Goal: Communication & Community: Participate in discussion

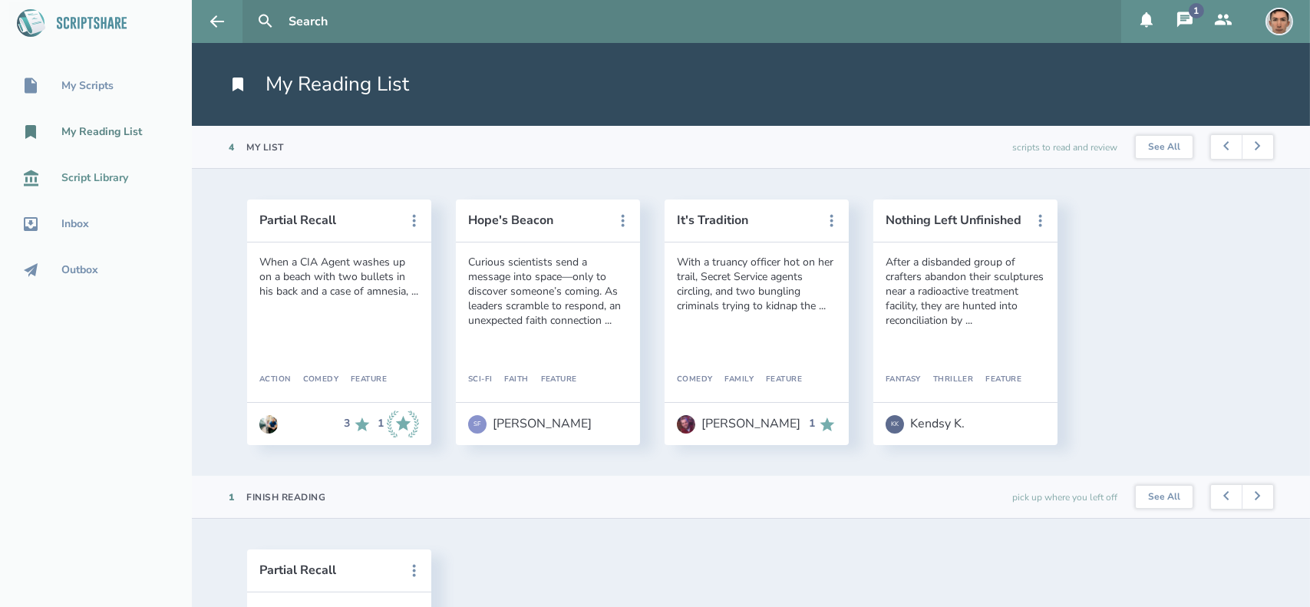
click at [100, 176] on div "Script Library" at bounding box center [94, 178] width 67 height 12
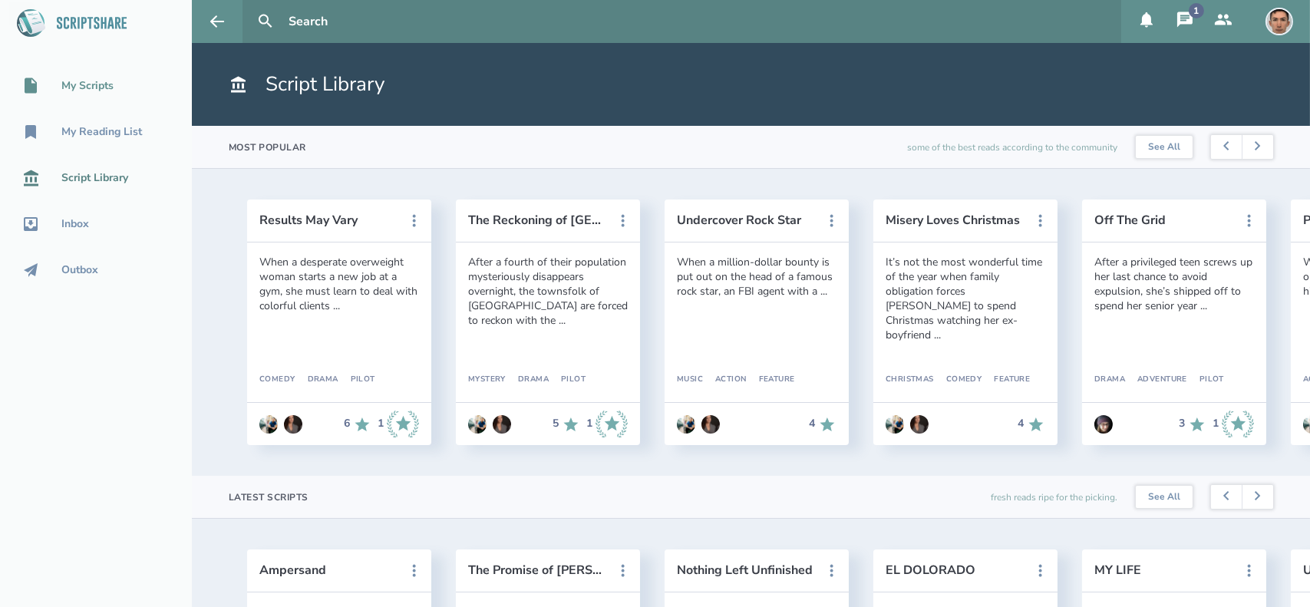
click at [116, 92] on div "My Scripts" at bounding box center [96, 86] width 192 height 18
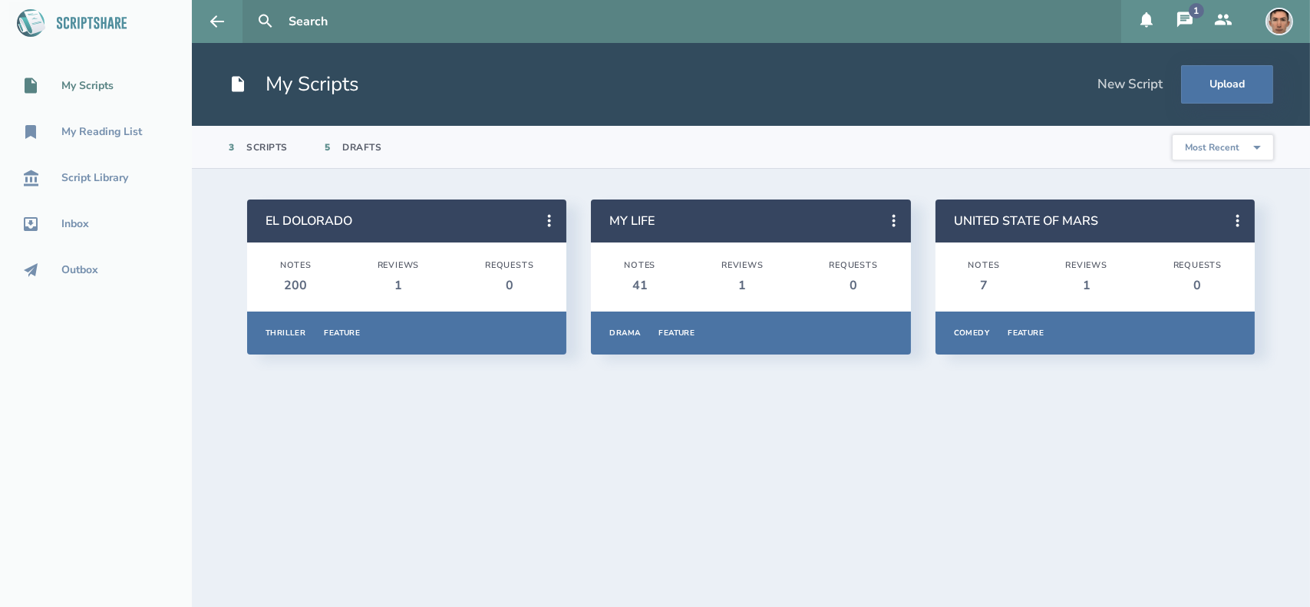
click at [1177, 25] on icon at bounding box center [1184, 19] width 15 height 15
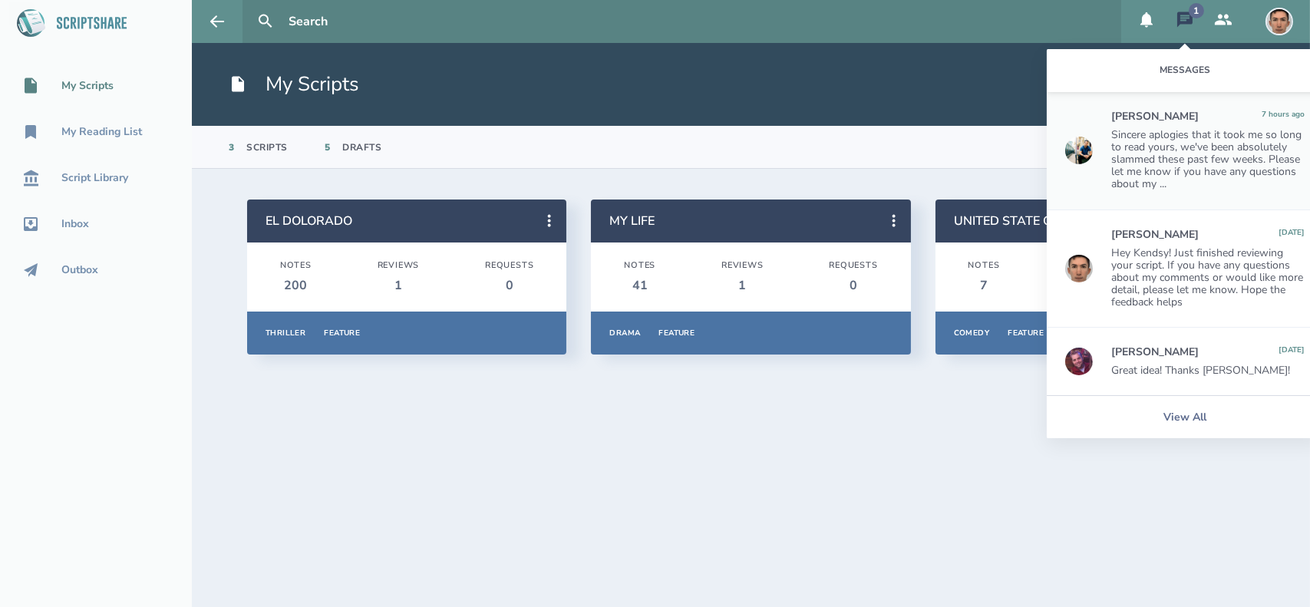
click at [1165, 165] on div "Sincere aplogies that it took me so long to read yours, we've been absolutely s…" at bounding box center [1207, 159] width 193 height 61
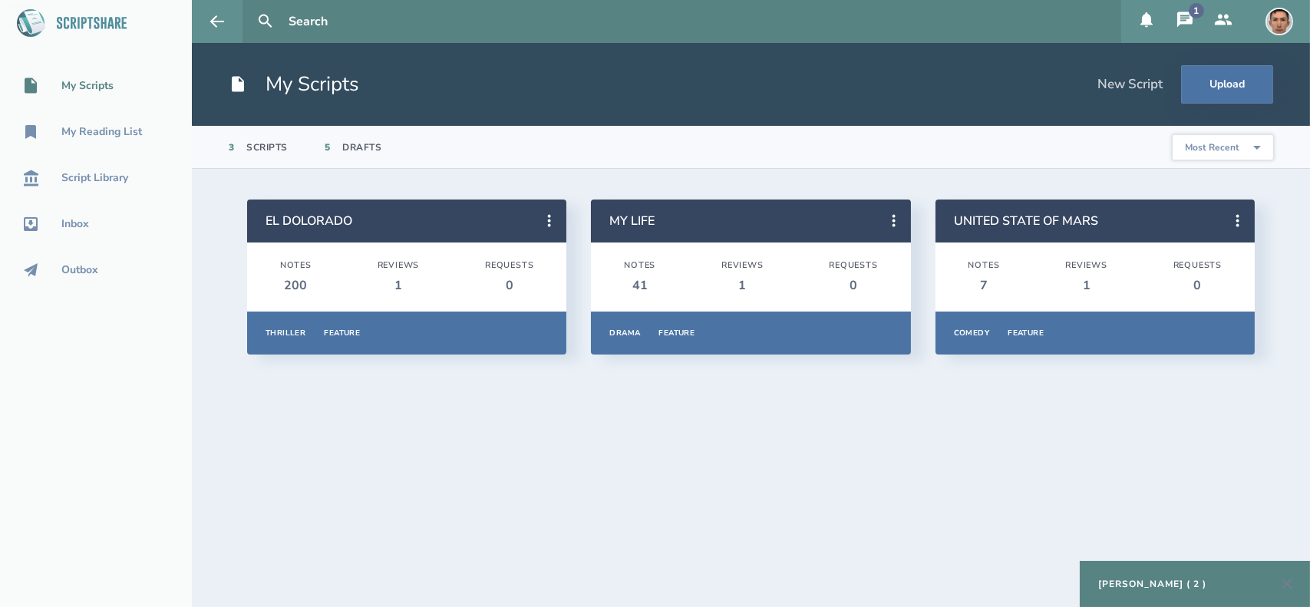
click at [1175, 27] on icon at bounding box center [1184, 20] width 18 height 18
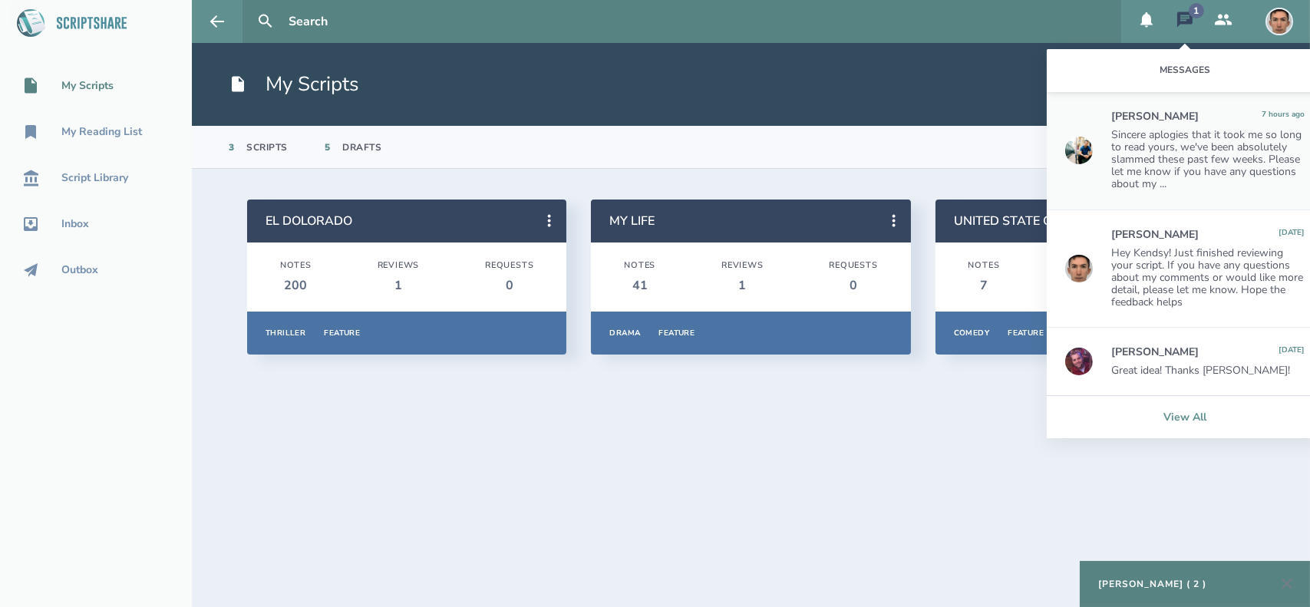
click at [1191, 417] on link "View All" at bounding box center [1185, 416] width 276 height 43
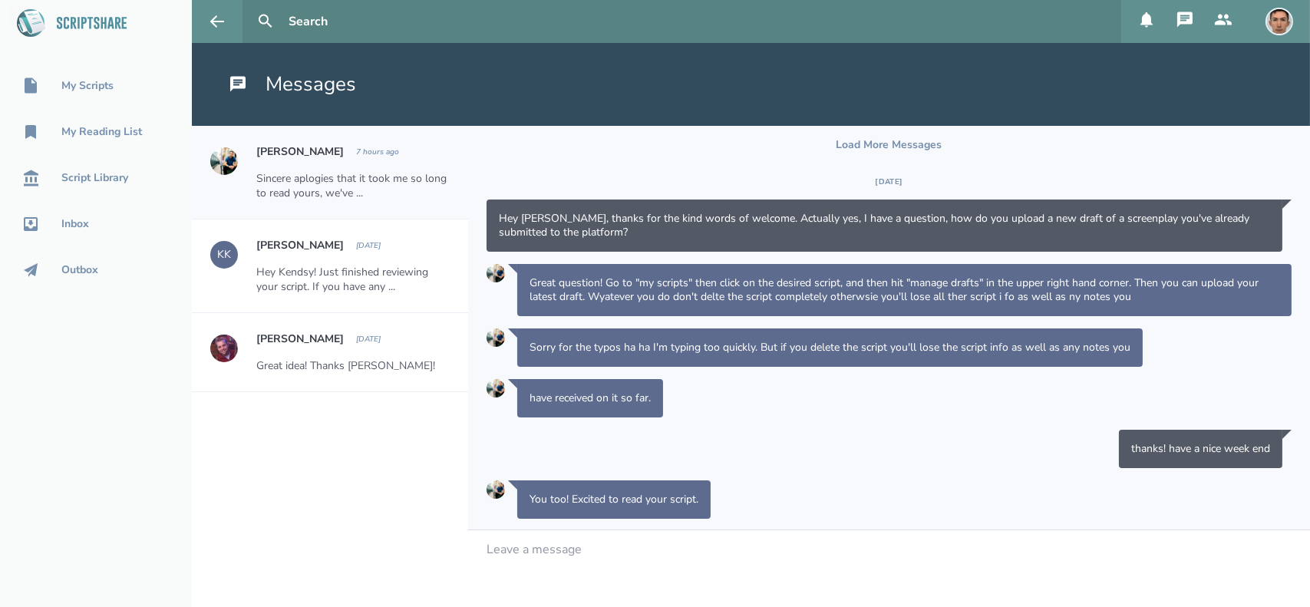
scroll to position [292, 0]
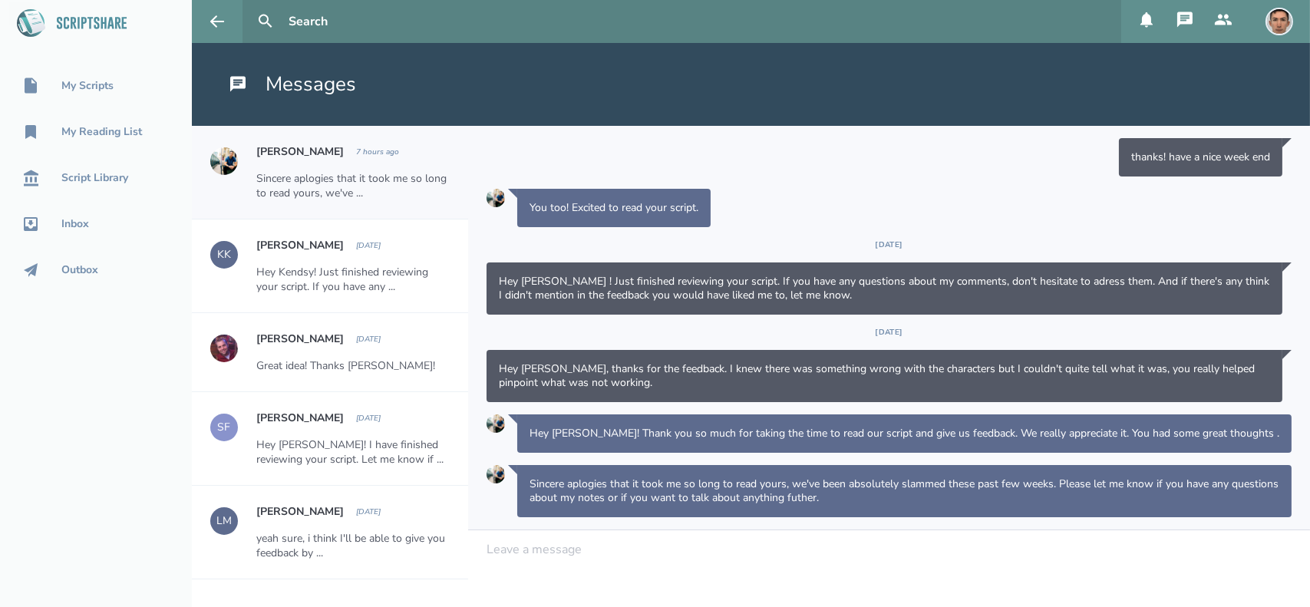
click at [580, 552] on div at bounding box center [889, 549] width 804 height 14
click at [577, 551] on div "No worries ; )" at bounding box center [889, 549] width 804 height 14
click at [415, 361] on div "Great idea! Thanks [PERSON_NAME]!" at bounding box center [352, 365] width 193 height 15
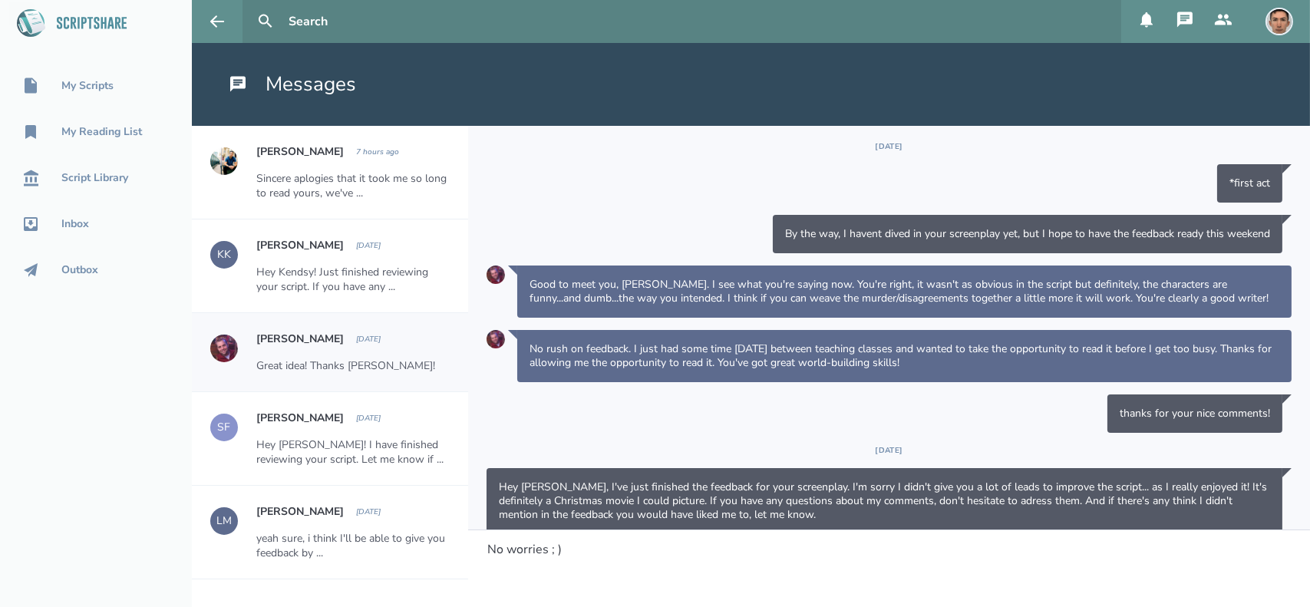
scroll to position [356, 0]
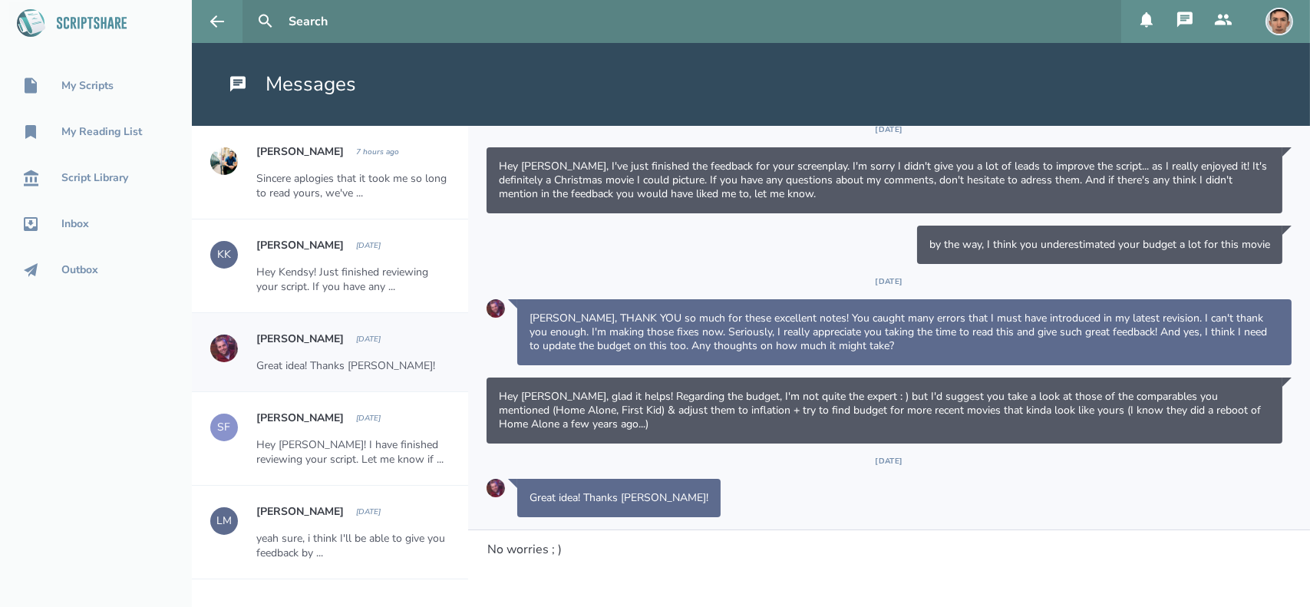
click at [387, 188] on div "Sincere aplogies that it took me so long to read yours, we've ..." at bounding box center [352, 185] width 193 height 29
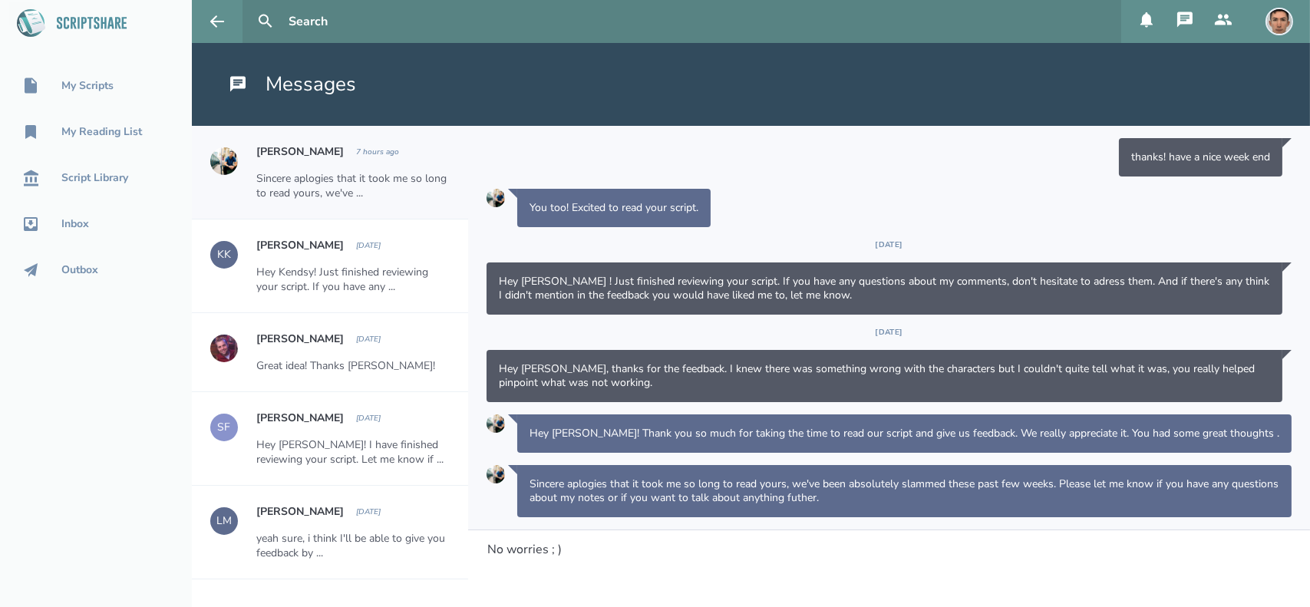
scroll to position [292, 0]
click at [592, 553] on div "No worries ; )" at bounding box center [889, 549] width 804 height 14
click at [380, 275] on div "Hey Kendsy! Just finished reviewing your script. If you have any ..." at bounding box center [352, 279] width 193 height 29
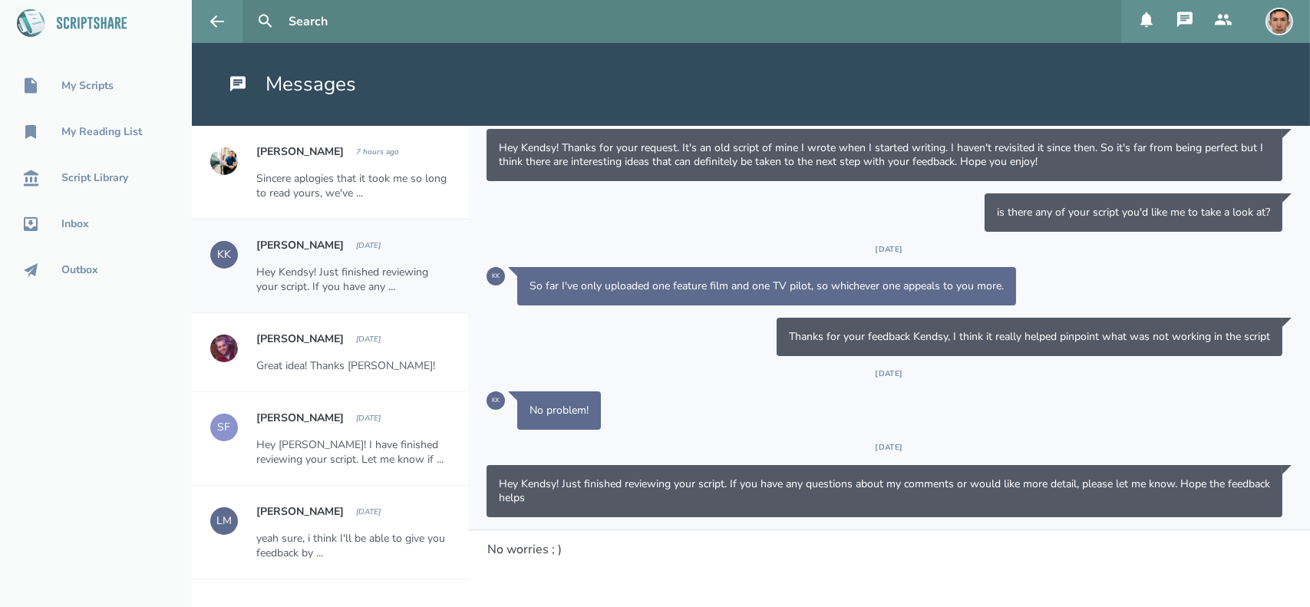
scroll to position [31, 0]
click at [354, 196] on div "Sincere aplogies that it took me so long to read yours, we've ..." at bounding box center [352, 185] width 193 height 29
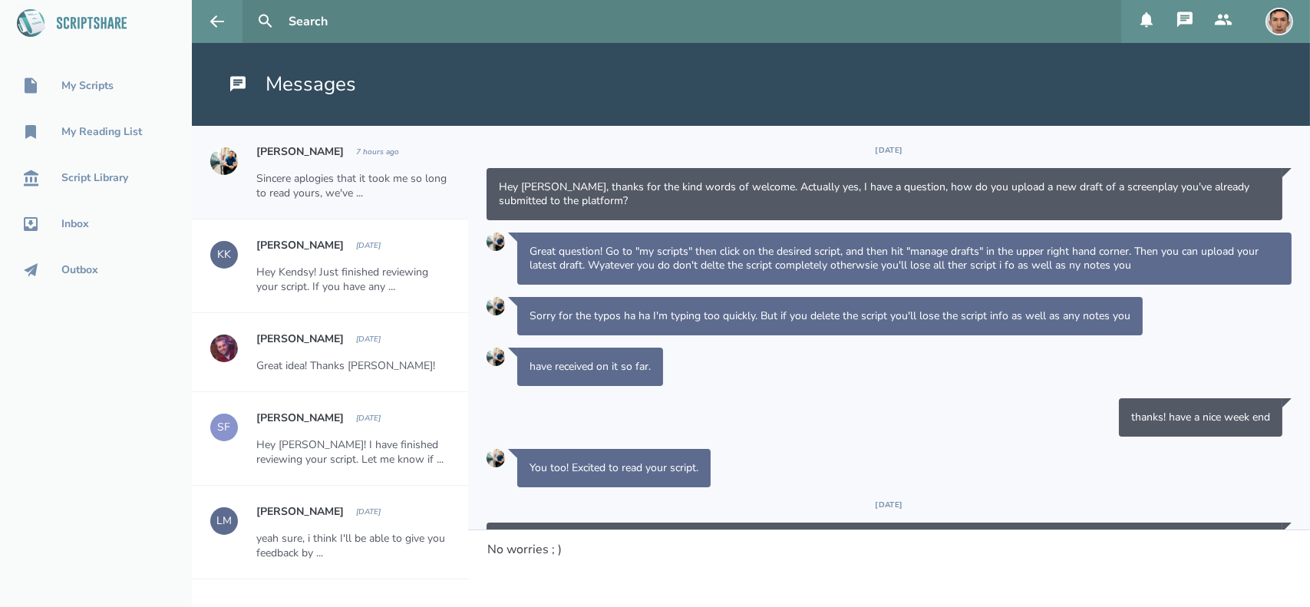
scroll to position [292, 0]
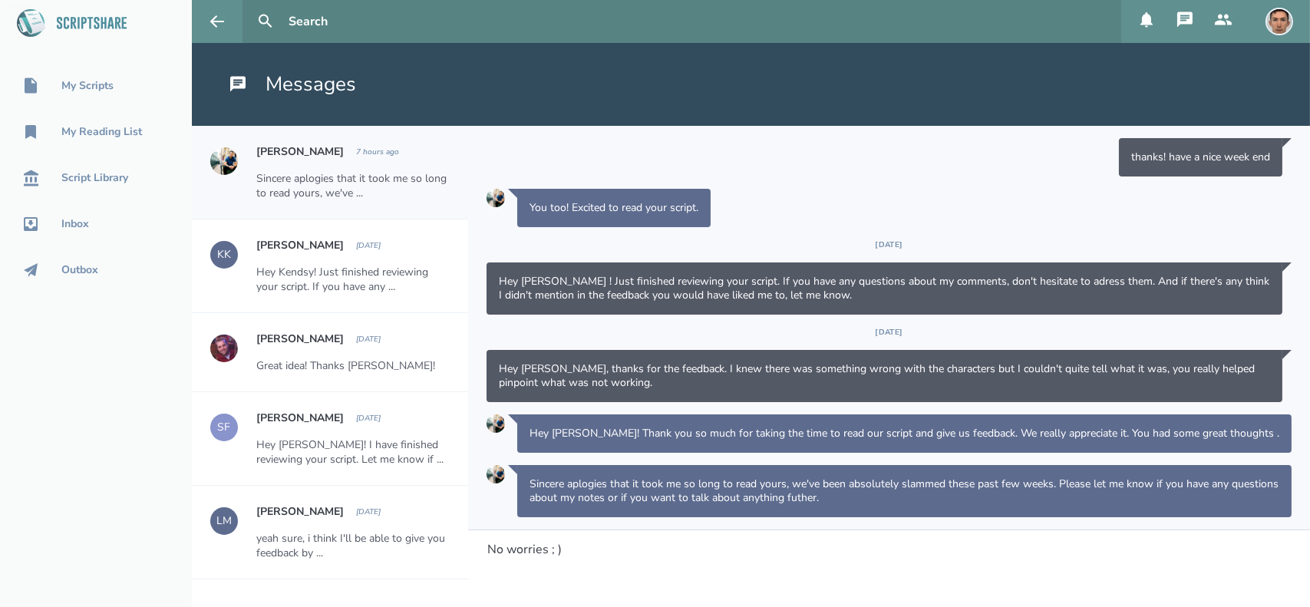
click at [755, 554] on div "No worries ; )" at bounding box center [889, 549] width 804 height 14
click at [490, 549] on span "No worries ; )" at bounding box center [524, 549] width 74 height 17
click at [658, 554] on div "Totally get it, no worries ; )" at bounding box center [889, 549] width 804 height 14
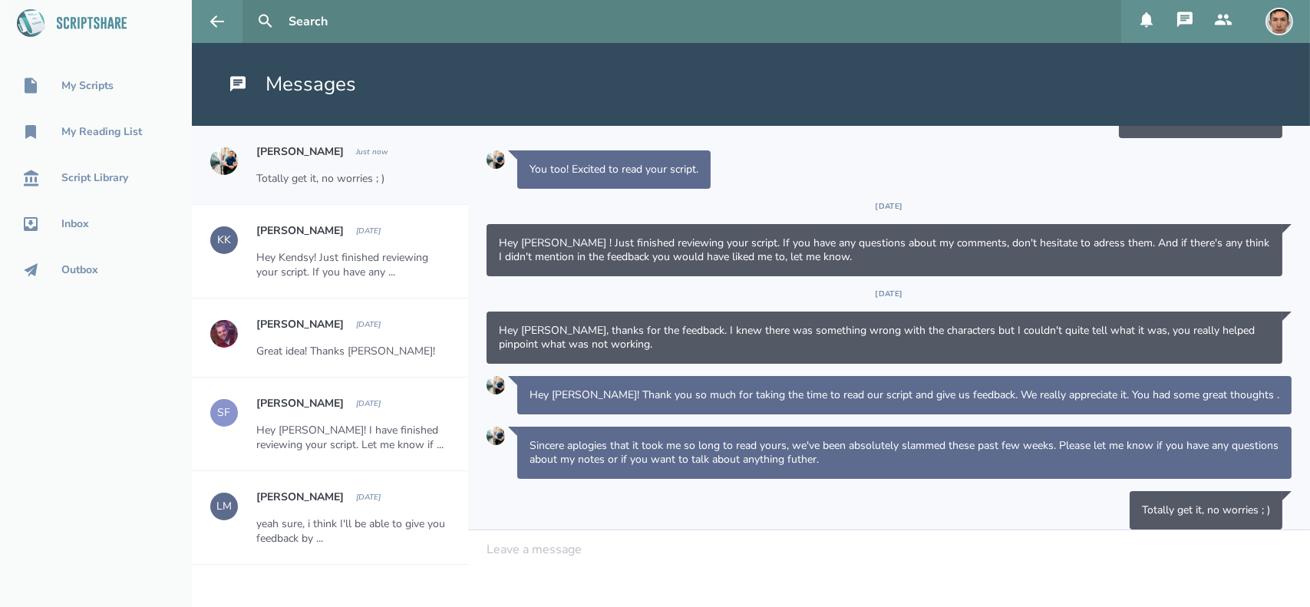
scroll to position [304, 0]
